Goal: Transaction & Acquisition: Purchase product/service

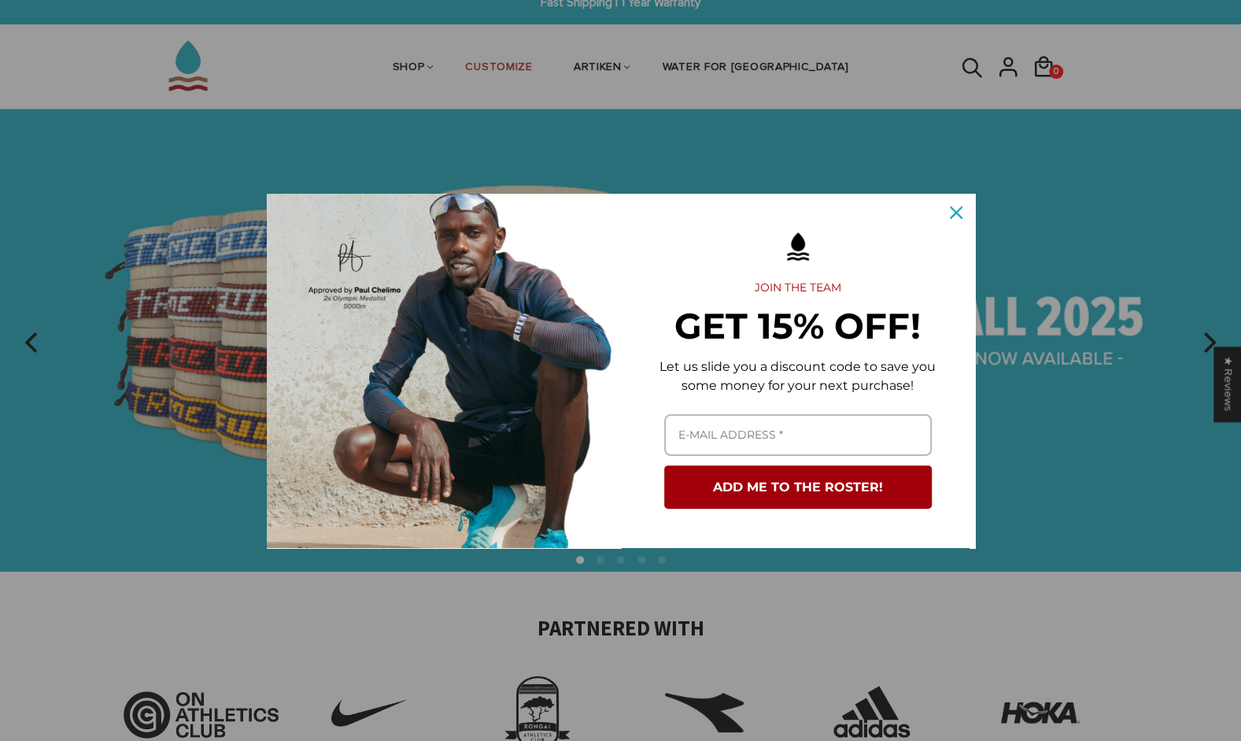
scroll to position [18, 0]
click at [941, 220] on button "Close" at bounding box center [956, 213] width 38 height 38
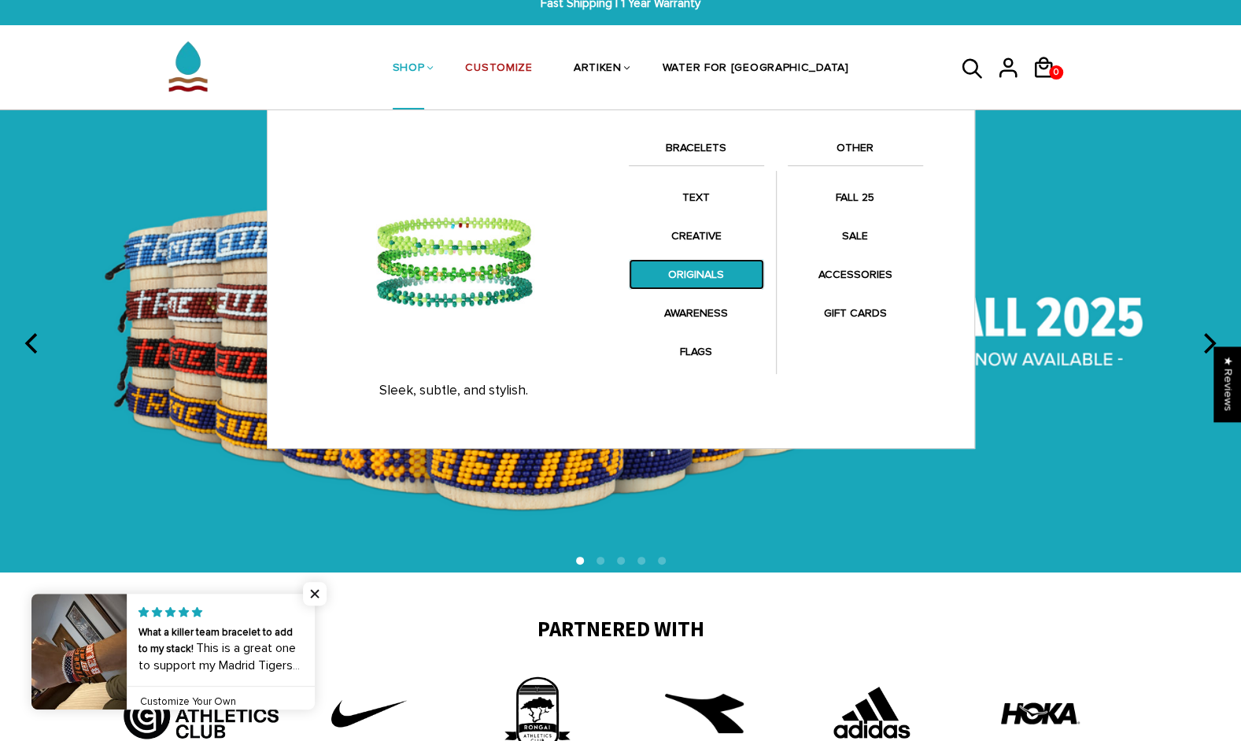
click at [688, 272] on link "ORIGINALS" at bounding box center [696, 274] width 135 height 31
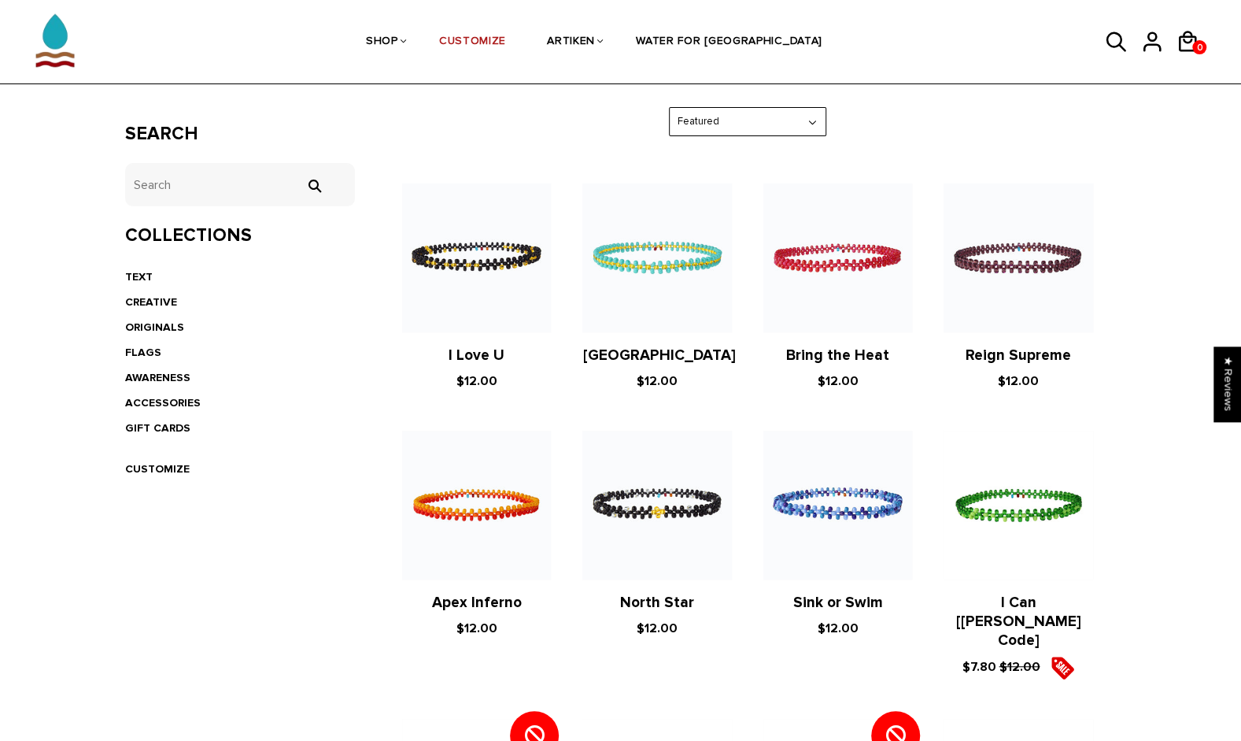
scroll to position [250, 0]
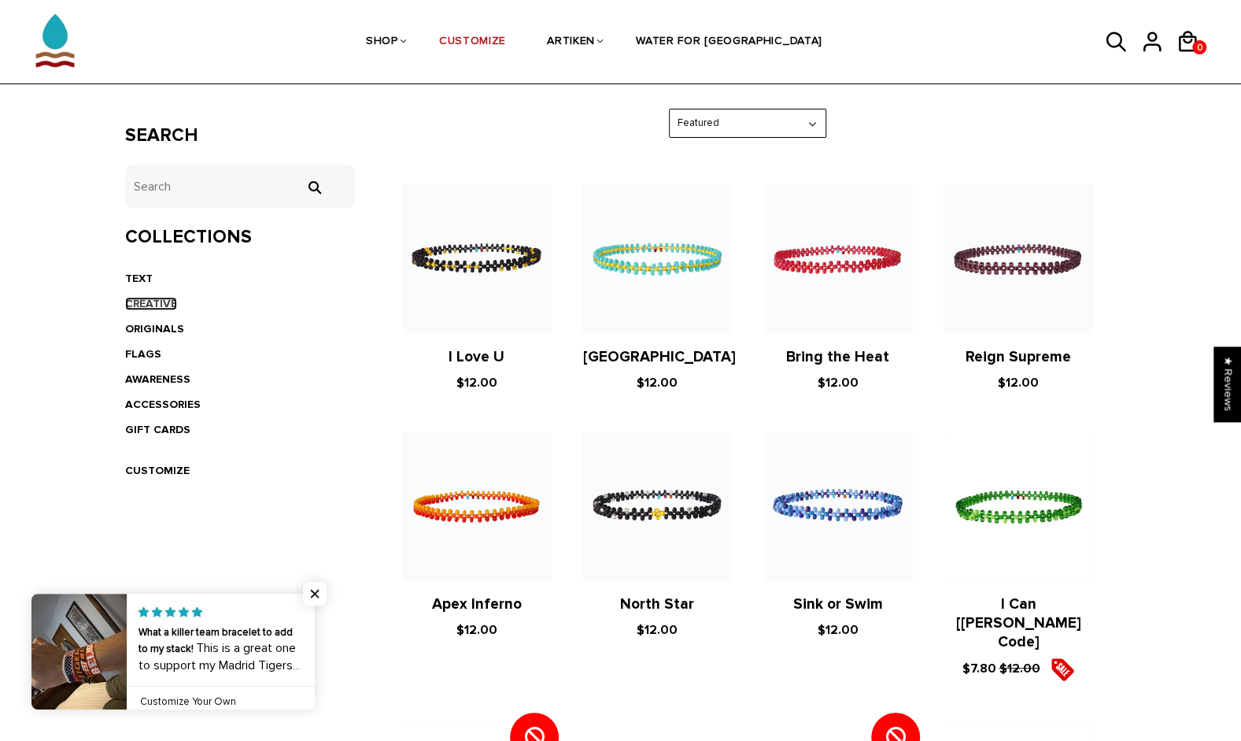
click at [146, 304] on link "CREATIVE" at bounding box center [151, 303] width 52 height 13
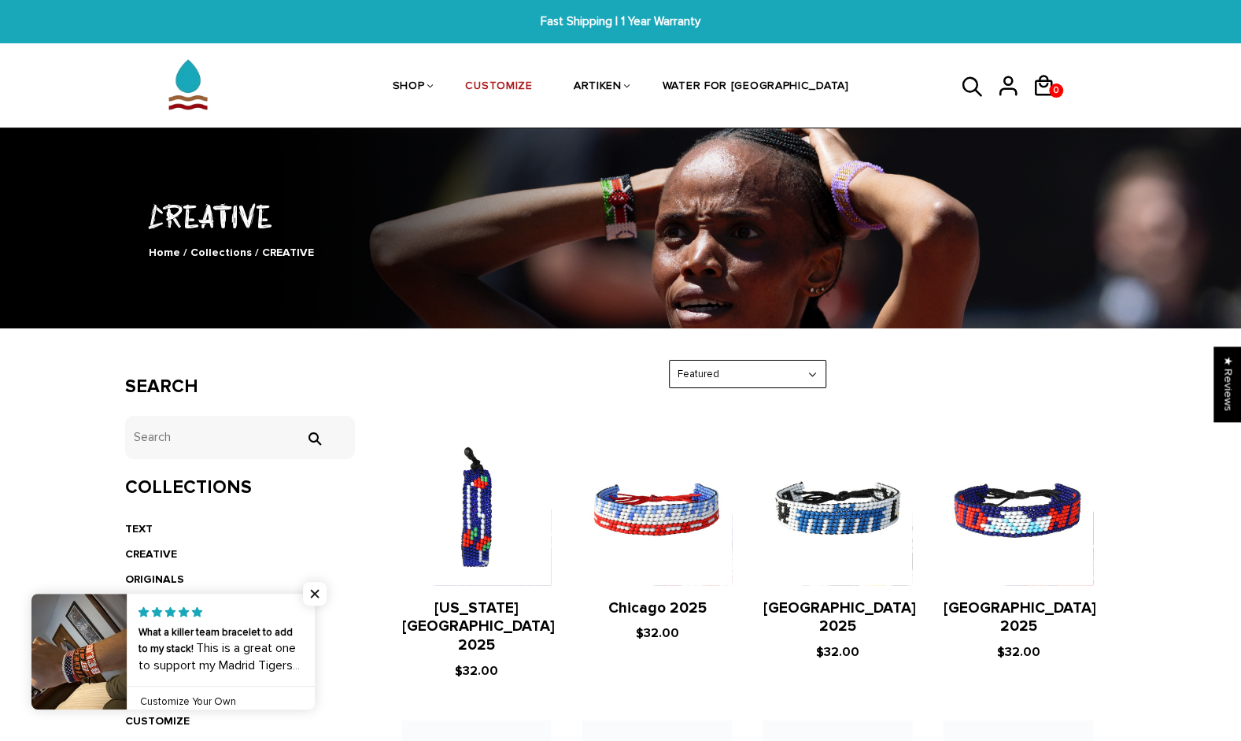
click at [814, 362] on select "Featured Best Selling $ Low to High $ High to Low Z-A A-Z Oldest to Newest Newe…" at bounding box center [748, 375] width 156 height 28
select select "price-ascending"
click at [670, 361] on select "Featured Best Selling $ Low to High $ High to Low Z-A A-Z Oldest to Newest Newe…" at bounding box center [748, 375] width 156 height 28
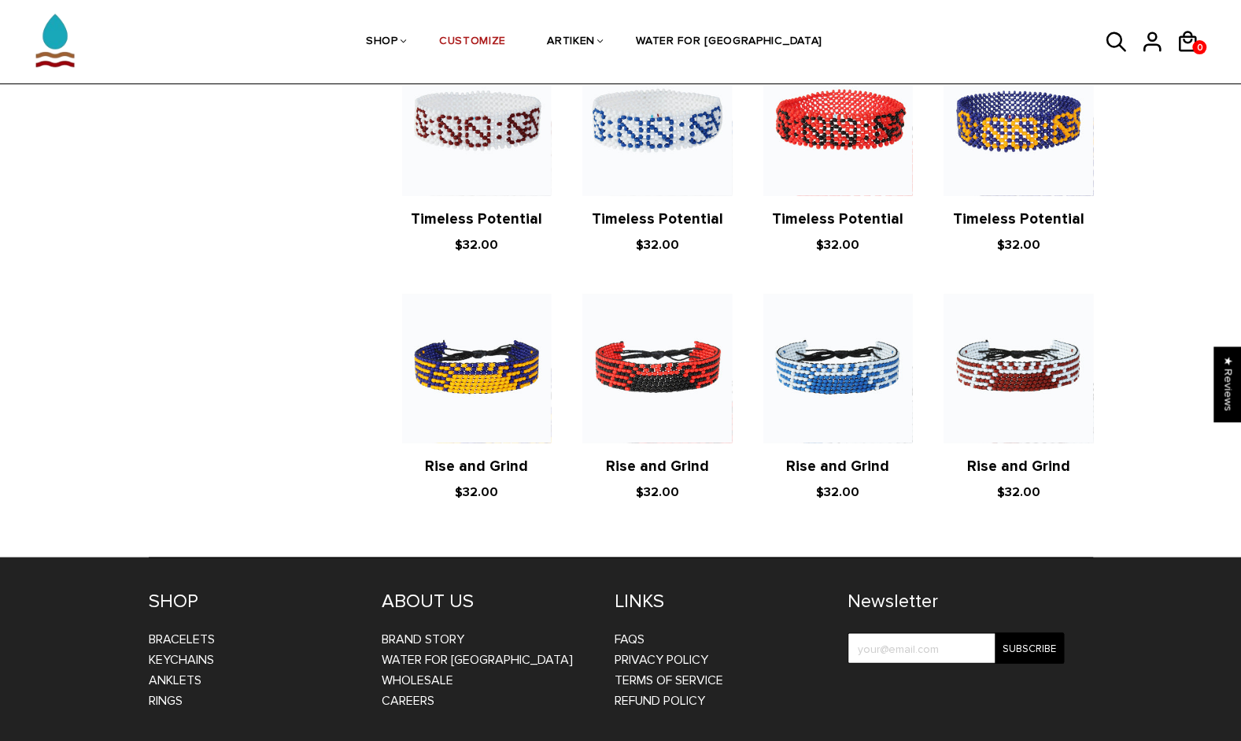
scroll to position [1692, 0]
